Goal: Browse casually

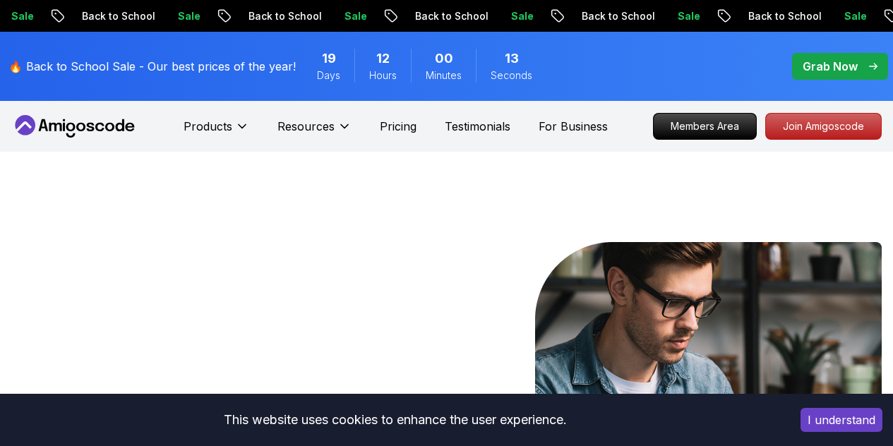
click at [837, 422] on button "I understand" at bounding box center [842, 420] width 82 height 24
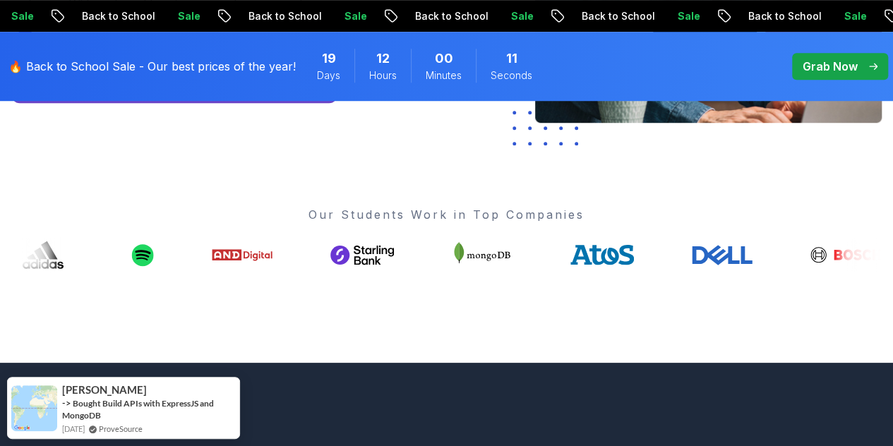
scroll to position [484, 0]
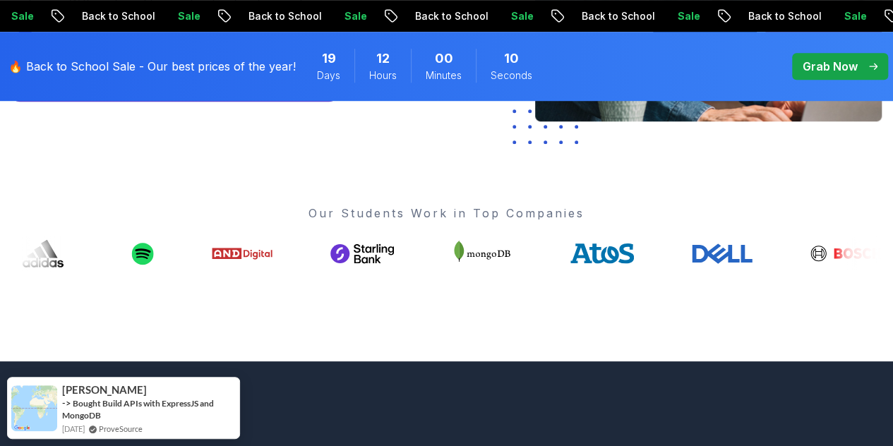
drag, startPoint x: 515, startPoint y: 263, endPoint x: 363, endPoint y: 264, distance: 151.8
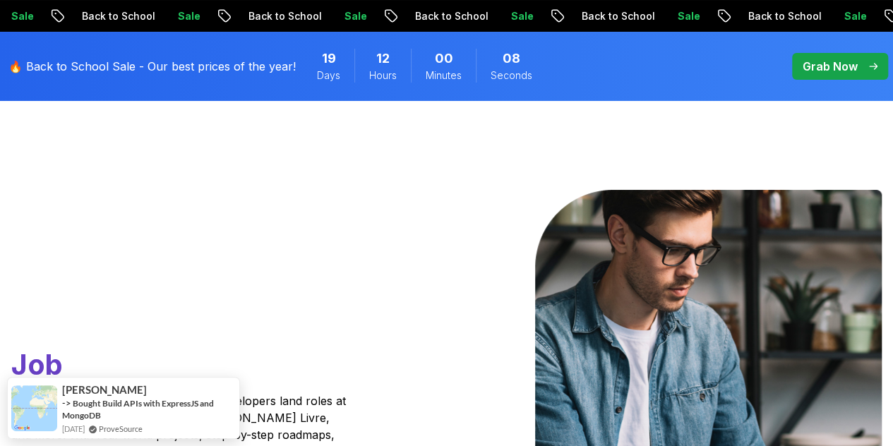
scroll to position [0, 0]
